Goal: Transaction & Acquisition: Obtain resource

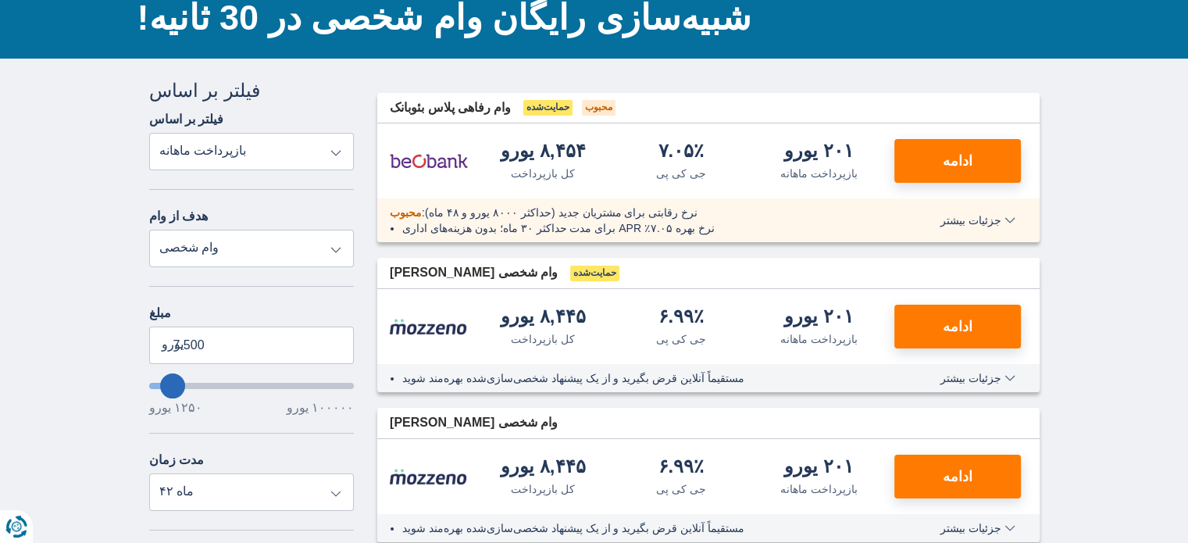
scroll to position [116, 0]
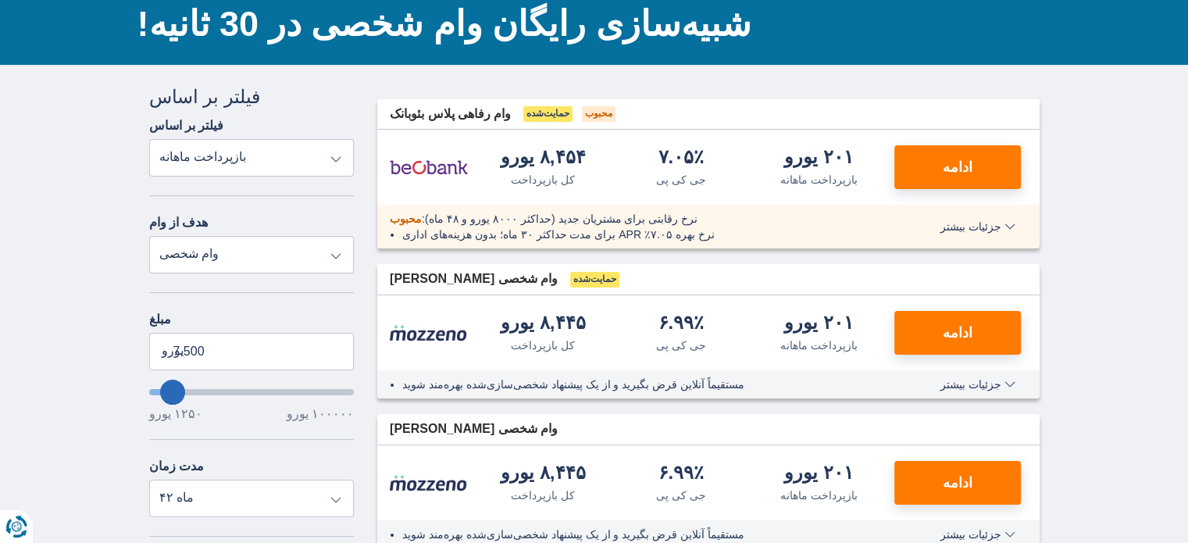
click at [300, 155] on select "کل بازپرداخت جی کی پی بازپرداخت ماهانه" at bounding box center [251, 157] width 205 height 37
click at [300, 152] on select "کل بازپرداخت جی کی پی بازپرداخت ماهانه" at bounding box center [251, 157] width 205 height 37
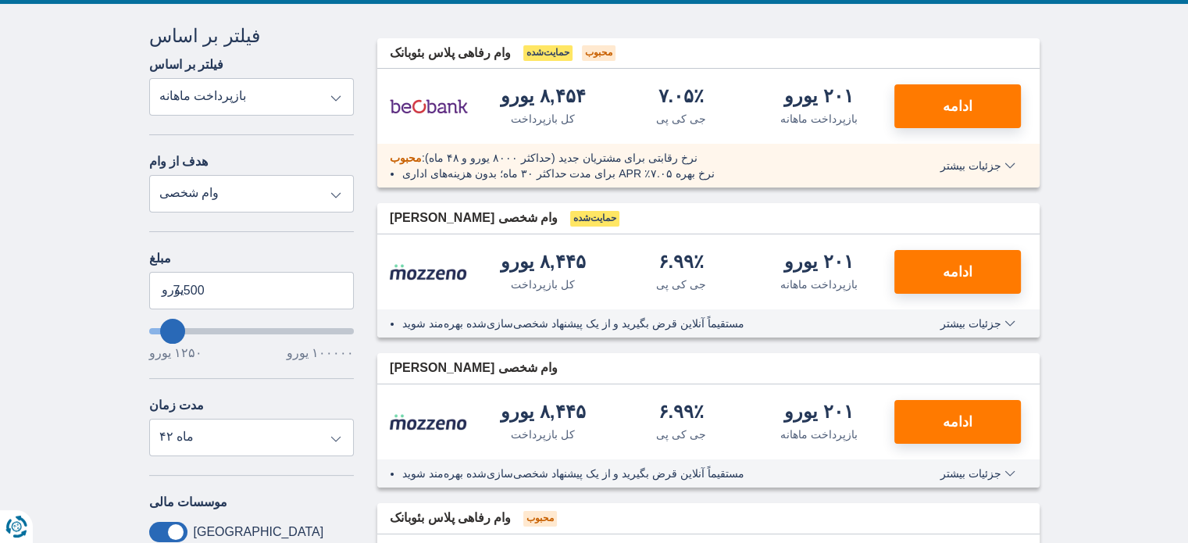
scroll to position [178, 0]
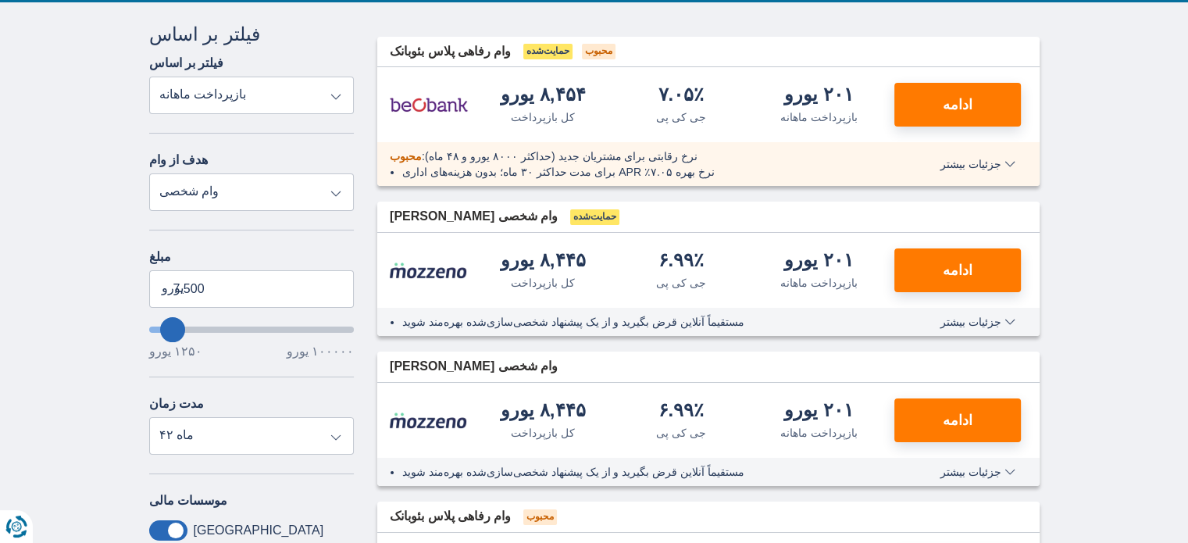
click at [608, 166] on font "نرخ بهره ۷.۰۵٪ APR برای مدت حداکثر ۳۰ ماه؛ بدون هزینه‌های اداری" at bounding box center [558, 172] width 312 height 12
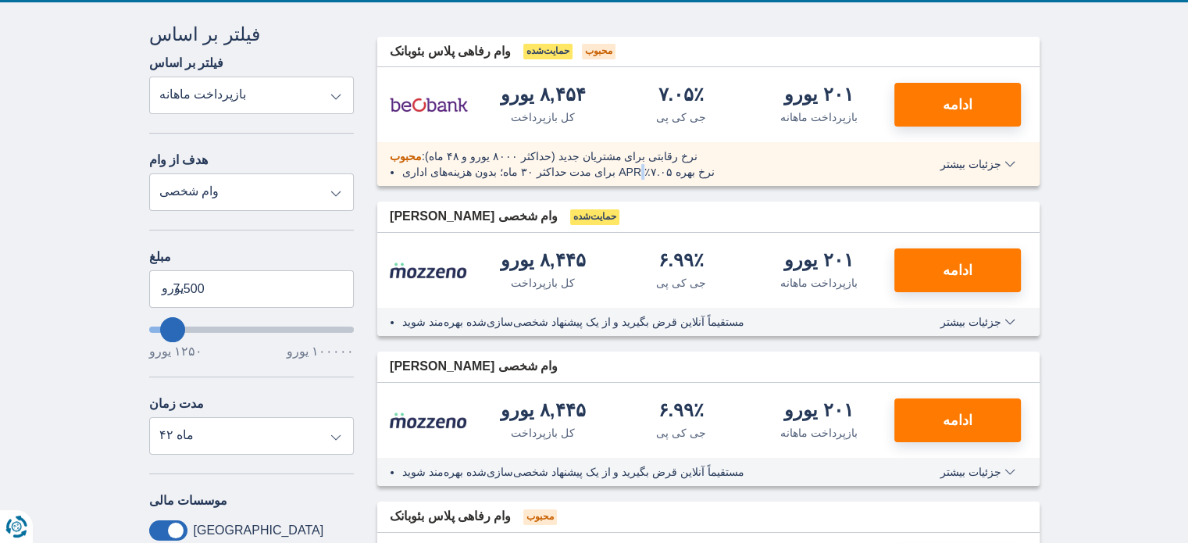
click at [608, 166] on font "نرخ بهره ۷.۰۵٪ APR برای مدت حداکثر ۳۰ ماه؛ بدون هزینه‌های اداری" at bounding box center [558, 172] width 312 height 12
click at [612, 166] on font "نرخ بهره ۷.۰۵٪ APR برای مدت حداکثر ۳۰ ماه؛ بدون هزینه‌های اداری" at bounding box center [558, 172] width 312 height 12
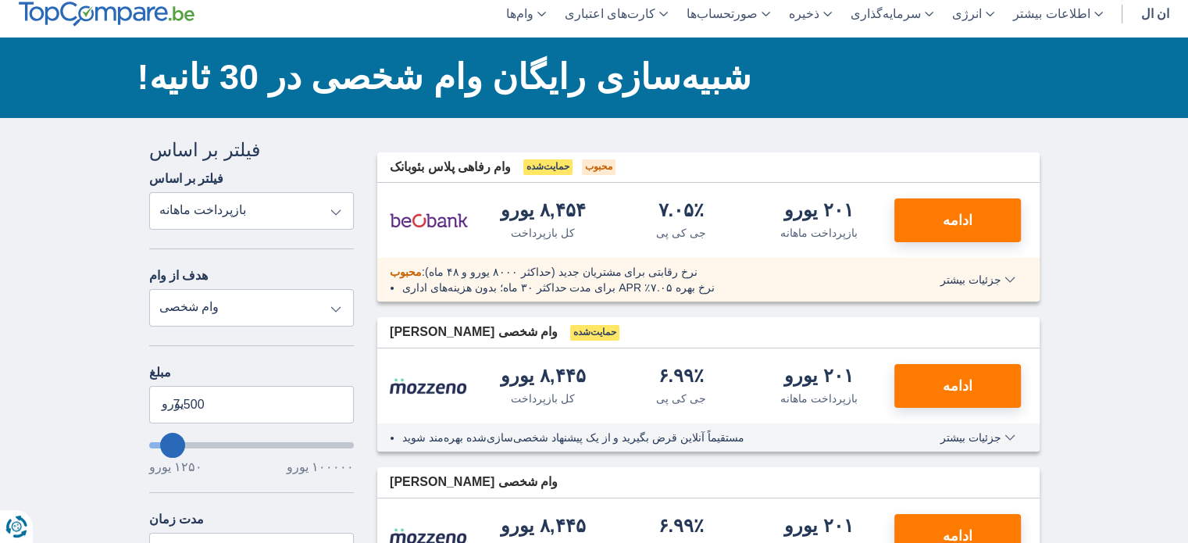
scroll to position [10, 0]
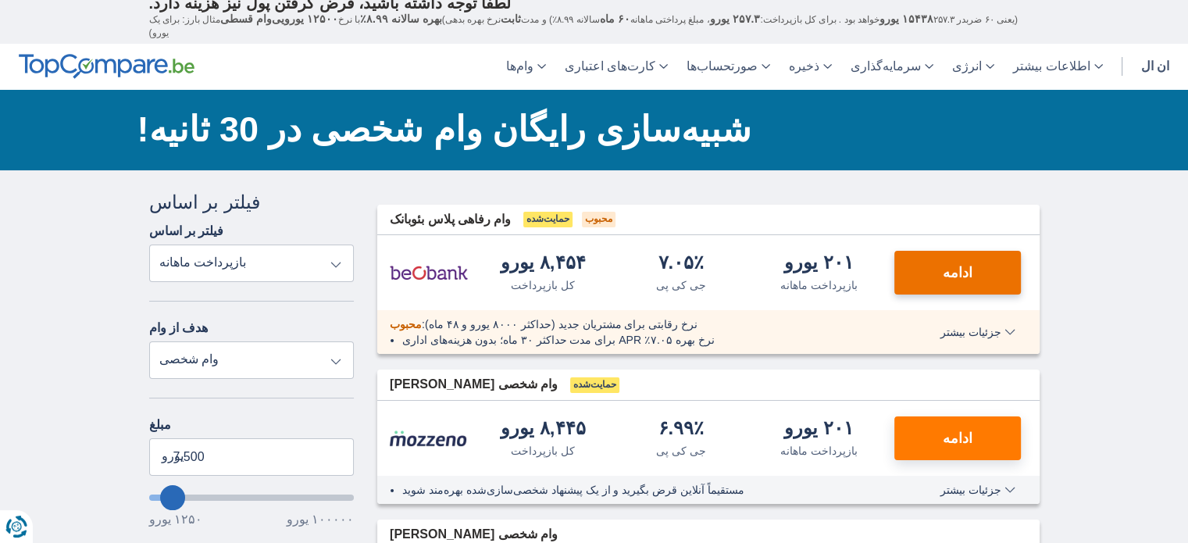
drag, startPoint x: 928, startPoint y: 252, endPoint x: 912, endPoint y: 262, distance: 18.2
click at [912, 262] on button "ادامه" at bounding box center [957, 273] width 127 height 44
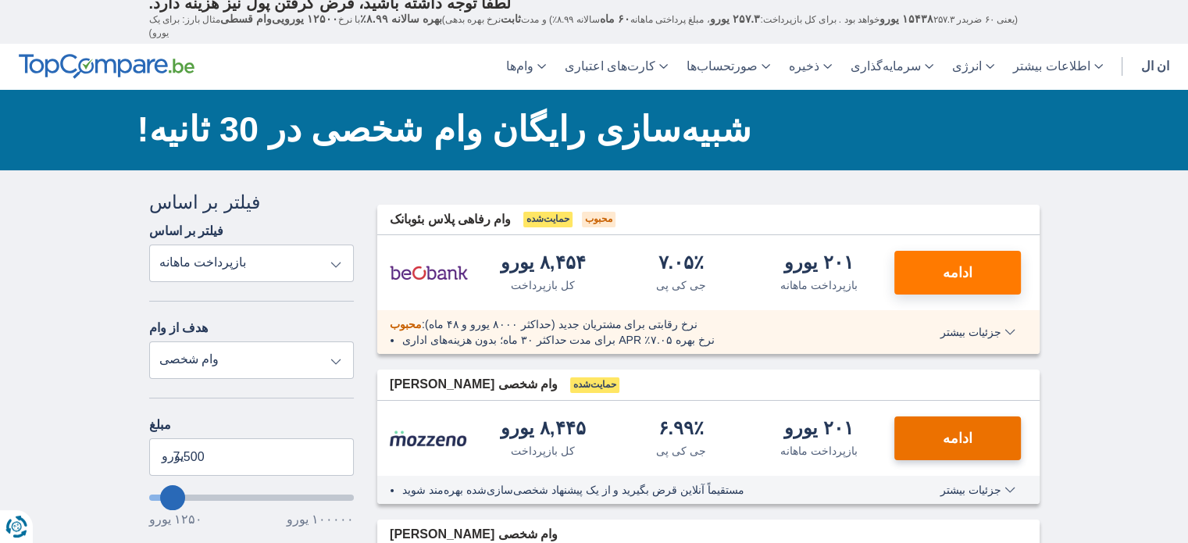
click at [979, 420] on button "ادامه" at bounding box center [957, 438] width 127 height 44
